Goal: Information Seeking & Learning: Learn about a topic

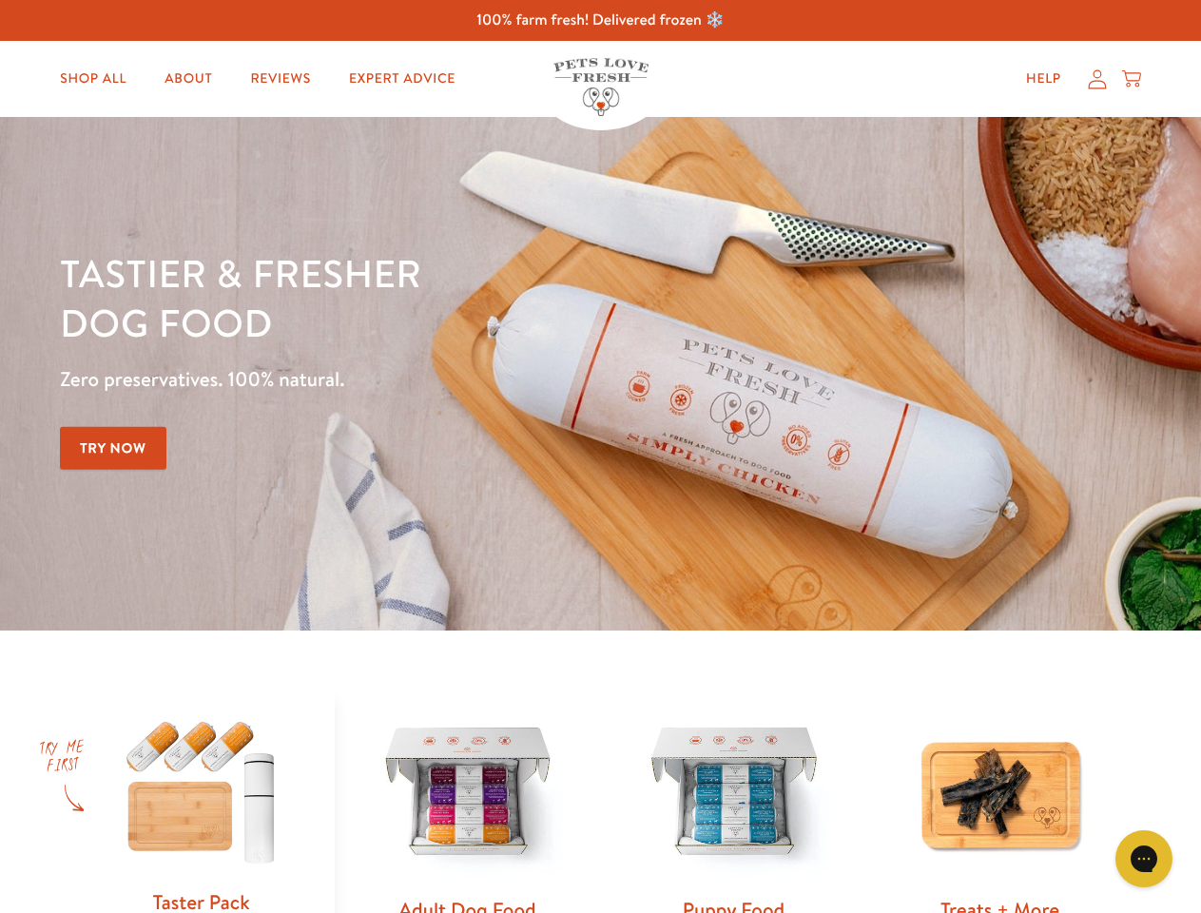
click at [600, 457] on div "Tastier & fresher dog food Zero preservatives. 100% natural. Try Now" at bounding box center [420, 373] width 721 height 251
click at [1144, 859] on icon "Gorgias live chat" at bounding box center [1144, 858] width 18 height 18
